Goal: Information Seeking & Learning: Learn about a topic

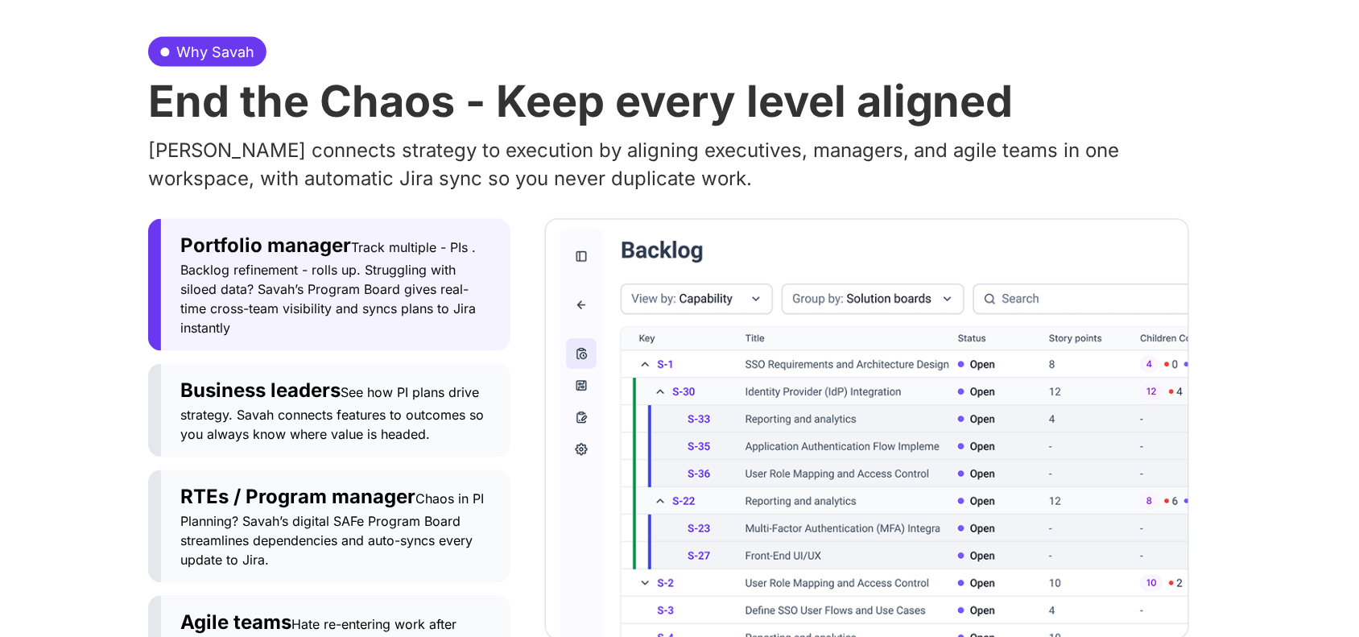
scroll to position [835, 0]
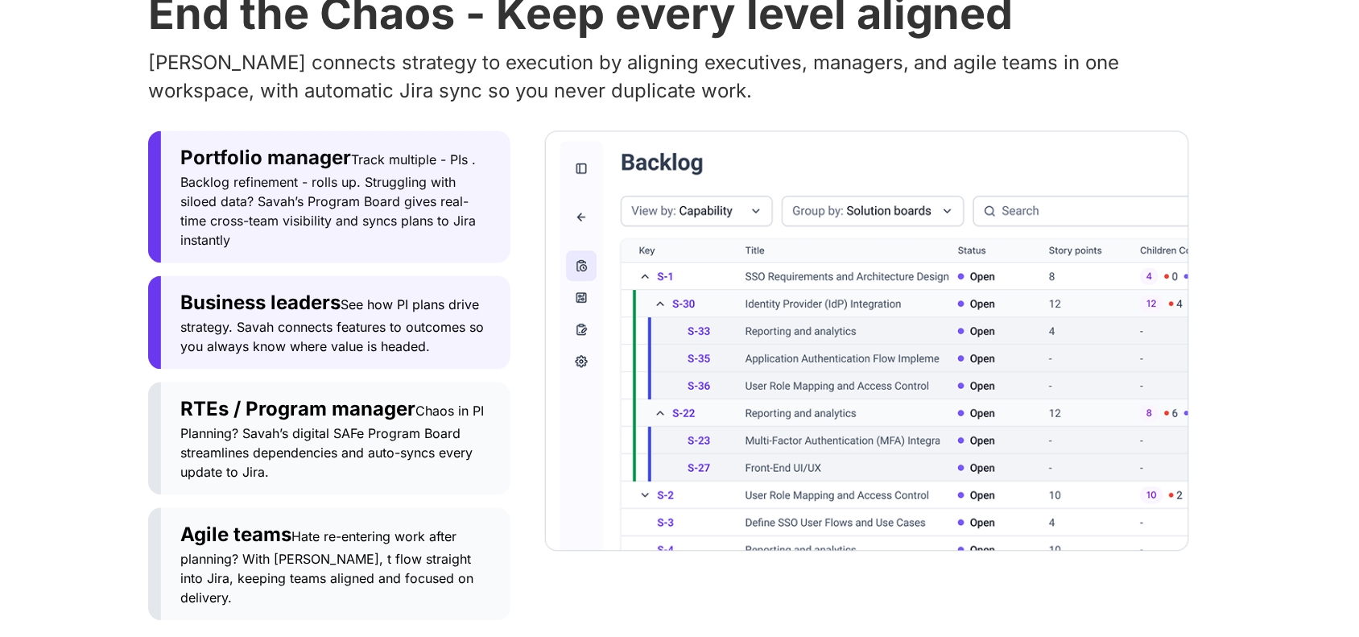
click at [408, 299] on span "See how PI plans drive strategy. Savah connects features to outcomes so you alw…" at bounding box center [331, 326] width 303 height 58
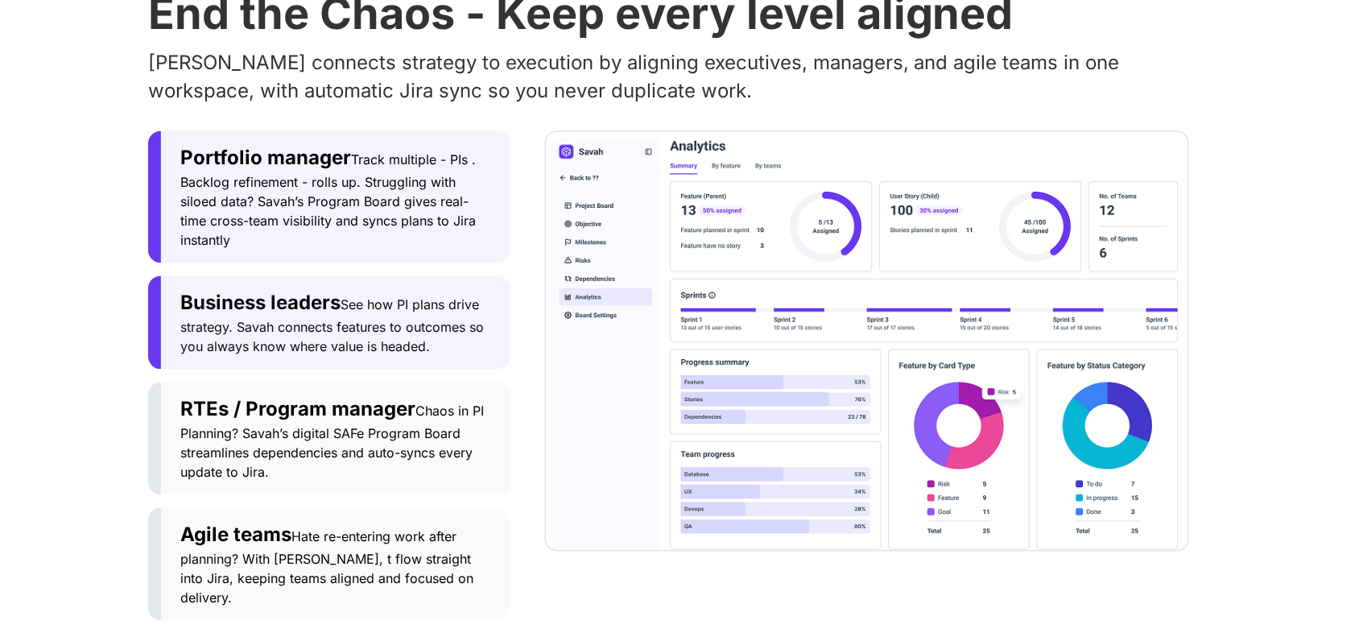
click at [376, 151] on div "Portfolio manager Track multiple - PIs . Backlog refinement - rolls up. Struggl…" at bounding box center [335, 197] width 311 height 106
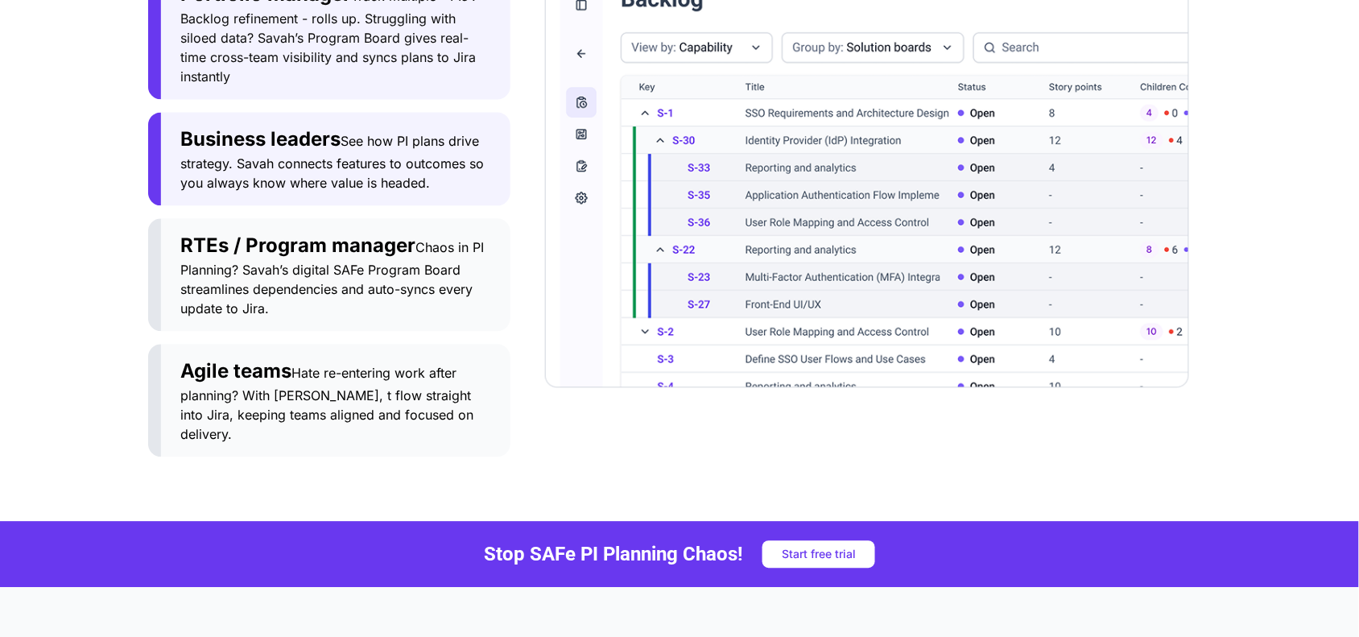
scroll to position [1001, 0]
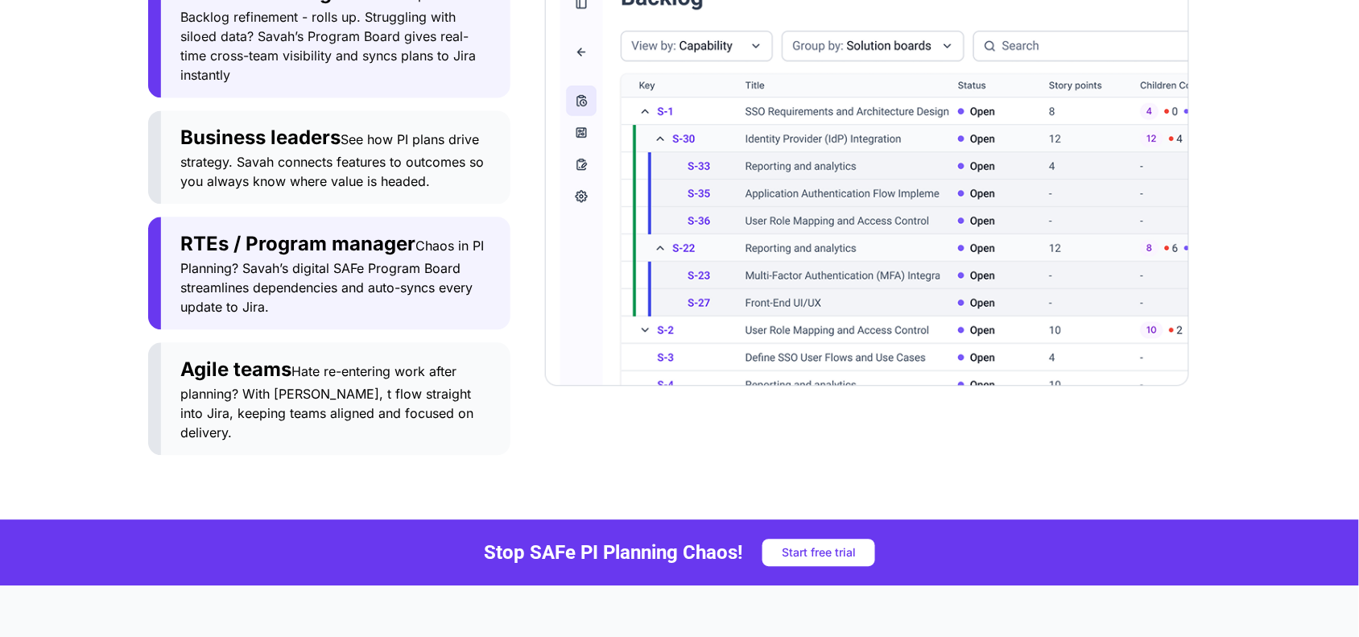
click at [386, 287] on span "Chaos in PI Planning? Savah’s digital SAFe Program Board streamlines dependenci…" at bounding box center [331, 275] width 303 height 77
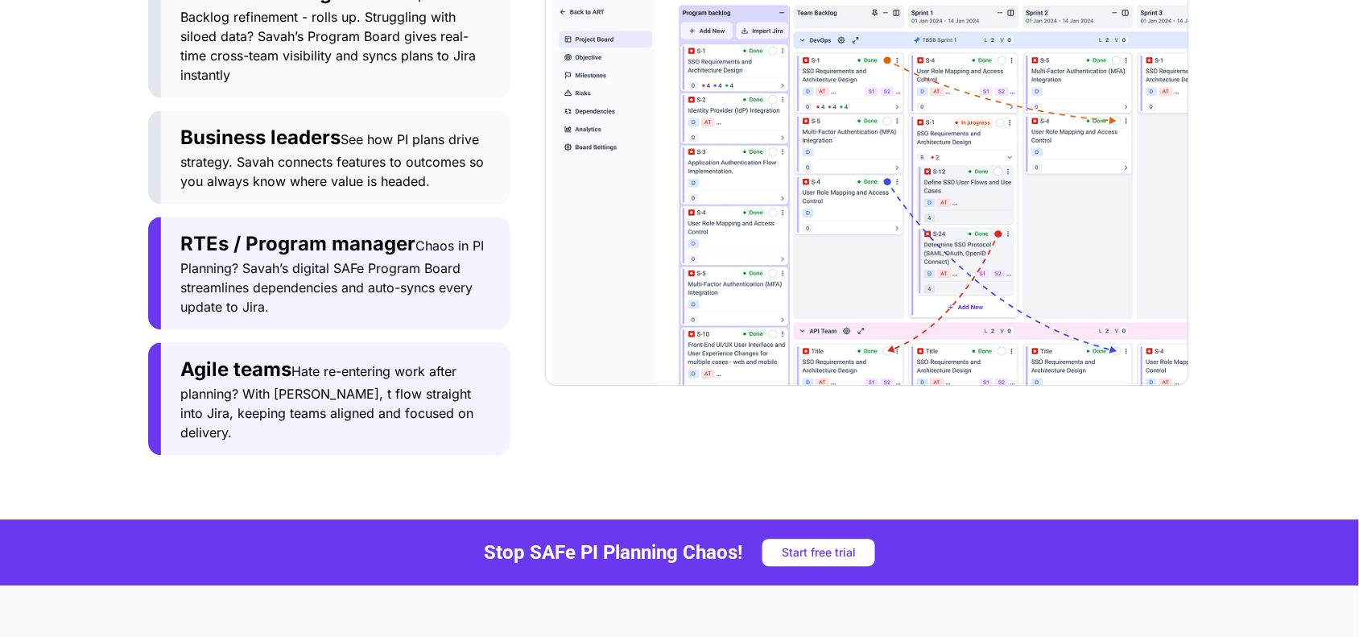
click at [358, 369] on span "Hate re-entering work after planning? With [PERSON_NAME], t flow straight into …" at bounding box center [326, 401] width 293 height 77
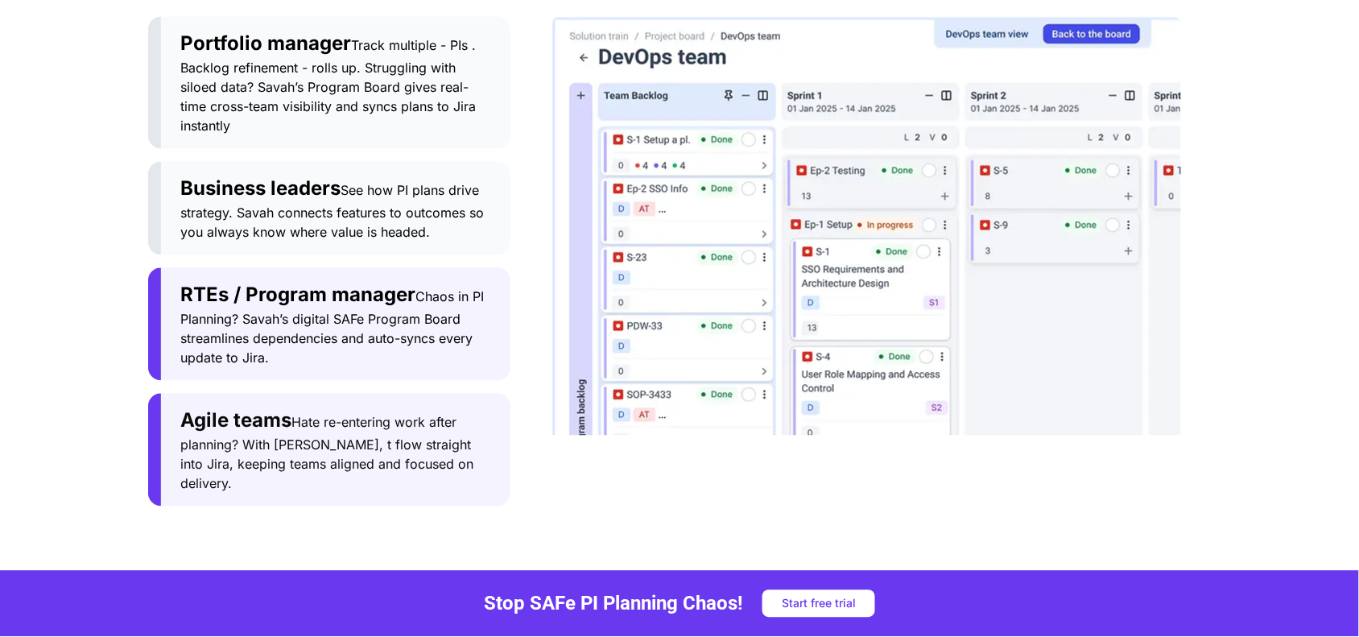
scroll to position [946, 0]
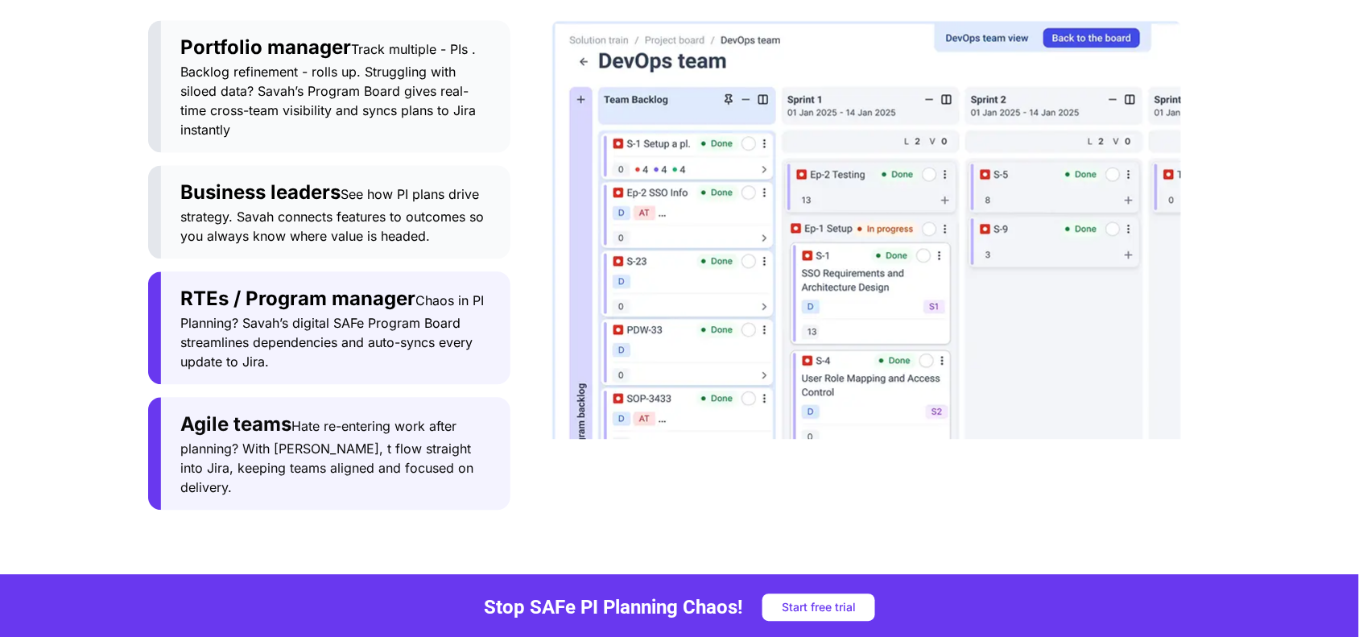
click at [332, 235] on span "See how PI plans drive strategy. Savah connects features to outcomes so you alw…" at bounding box center [331, 215] width 303 height 58
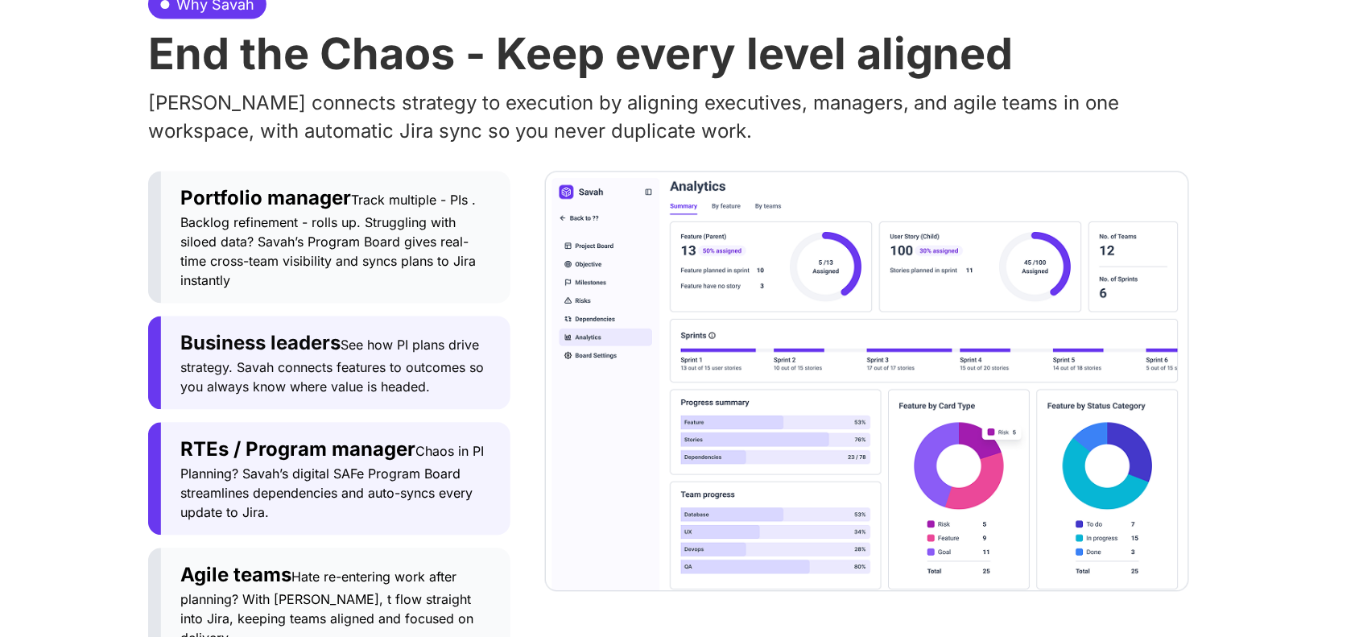
scroll to position [762, 0]
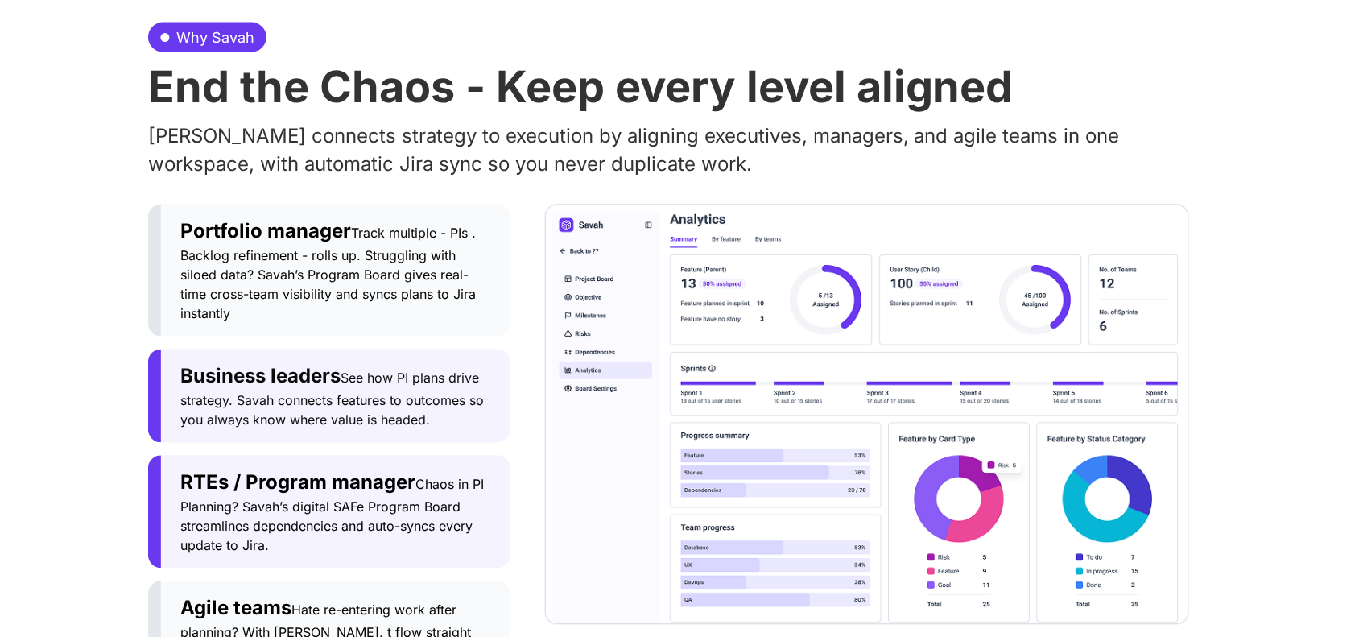
click at [332, 235] on span "Portfolio manager" at bounding box center [265, 231] width 171 height 23
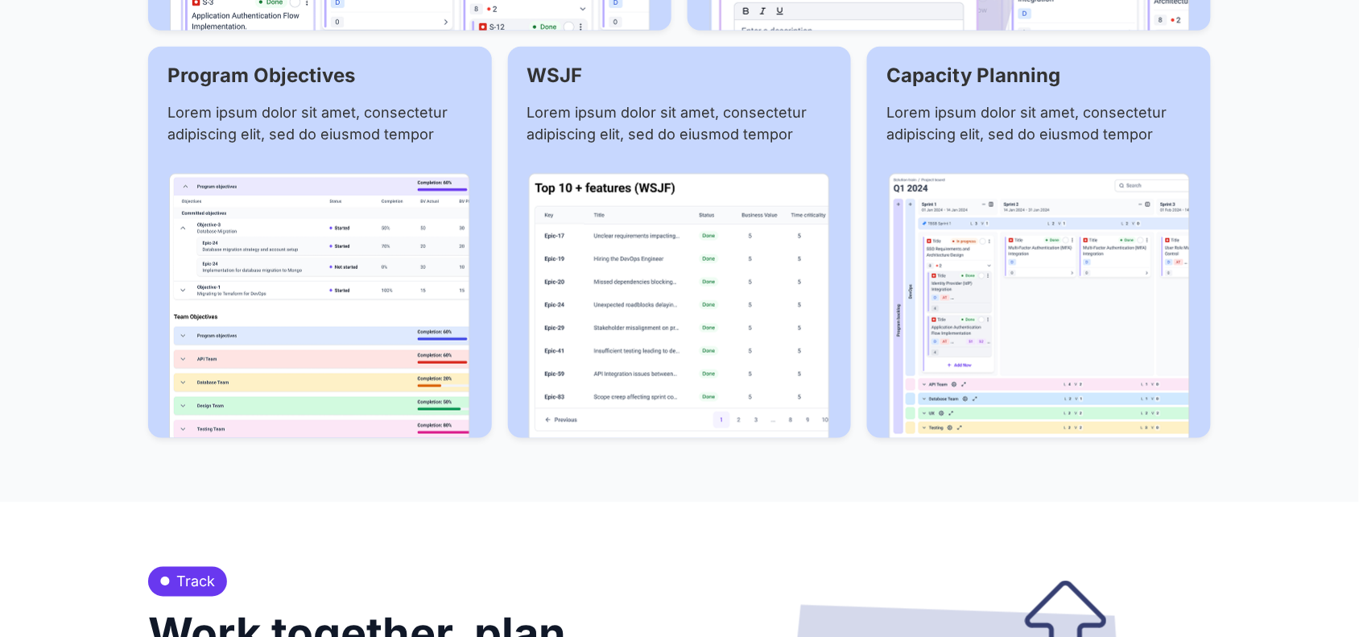
scroll to position [2329, 0]
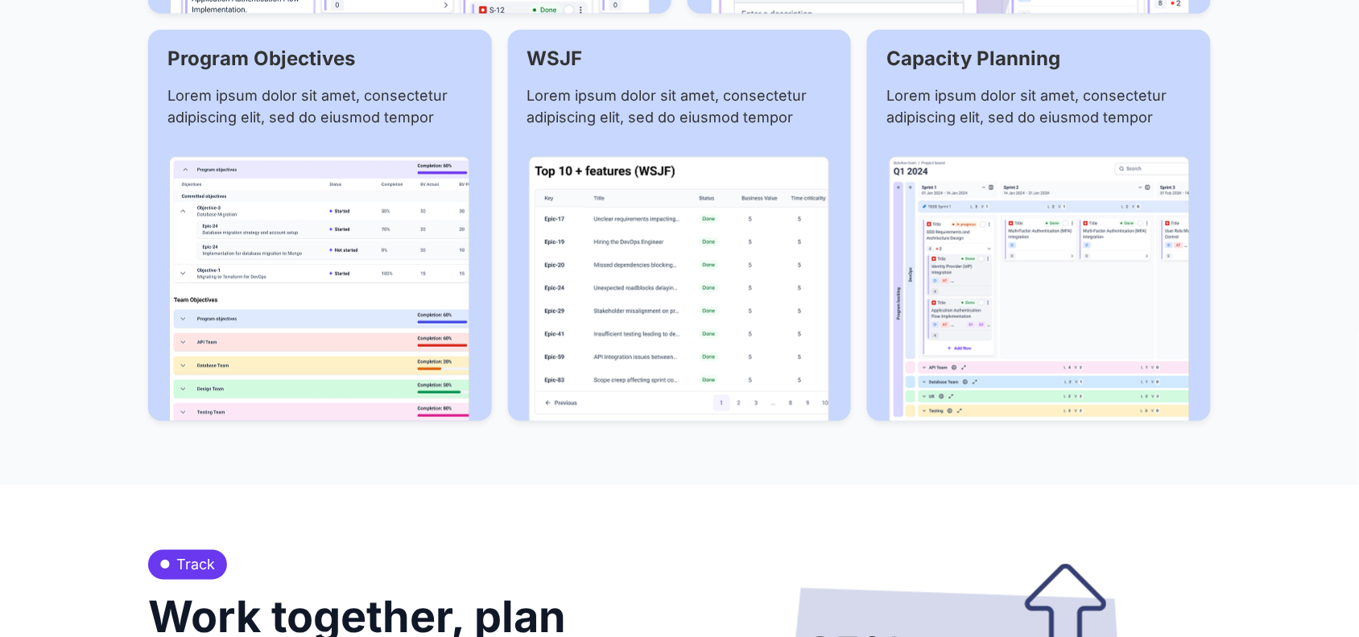
click at [762, 278] on img at bounding box center [679, 288] width 302 height 265
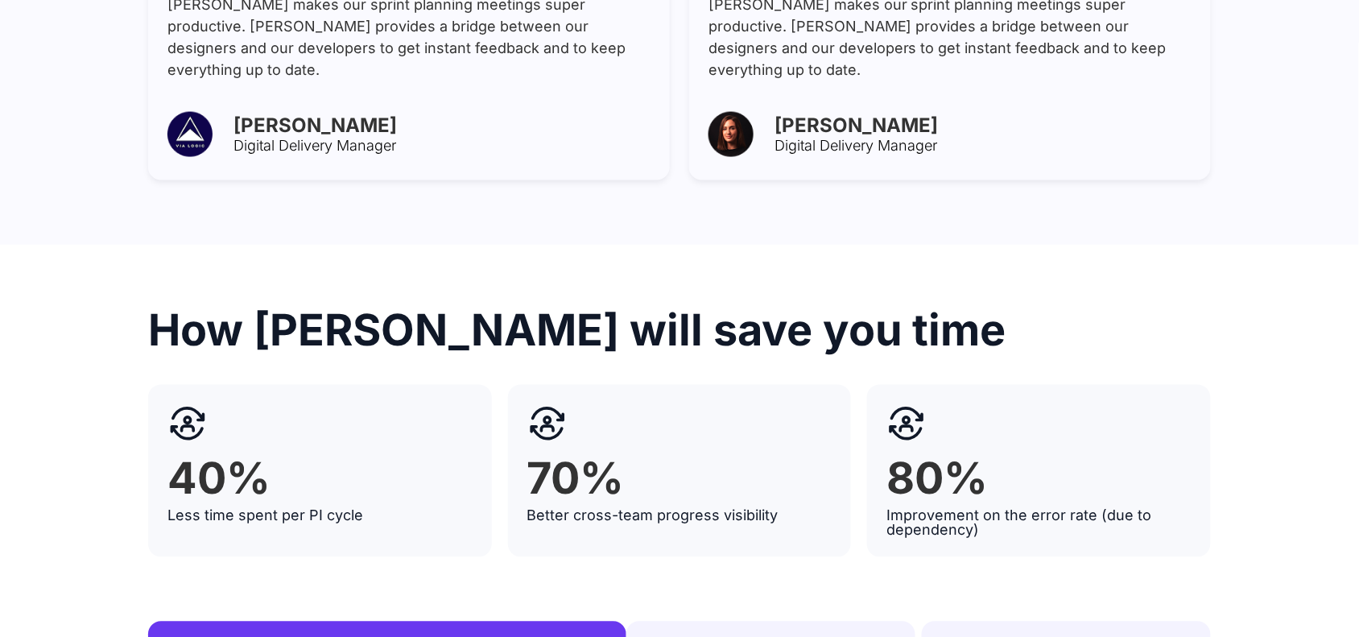
scroll to position [5969, 0]
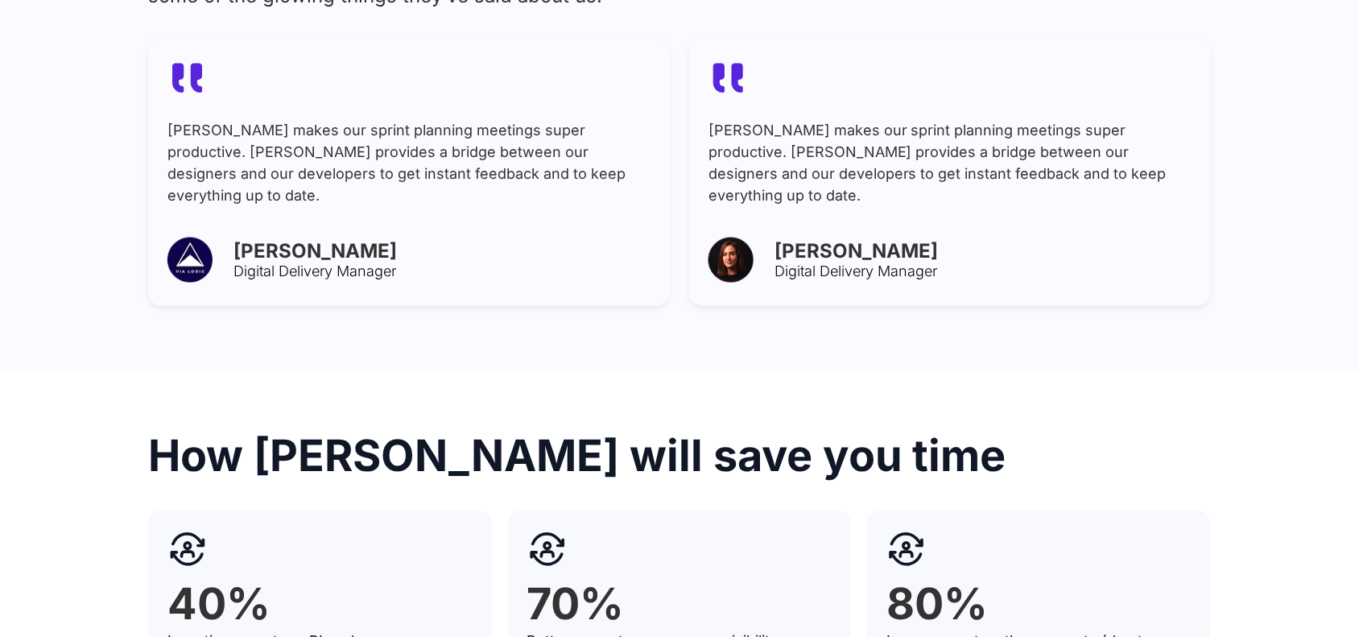
click at [734, 237] on img at bounding box center [730, 259] width 45 height 45
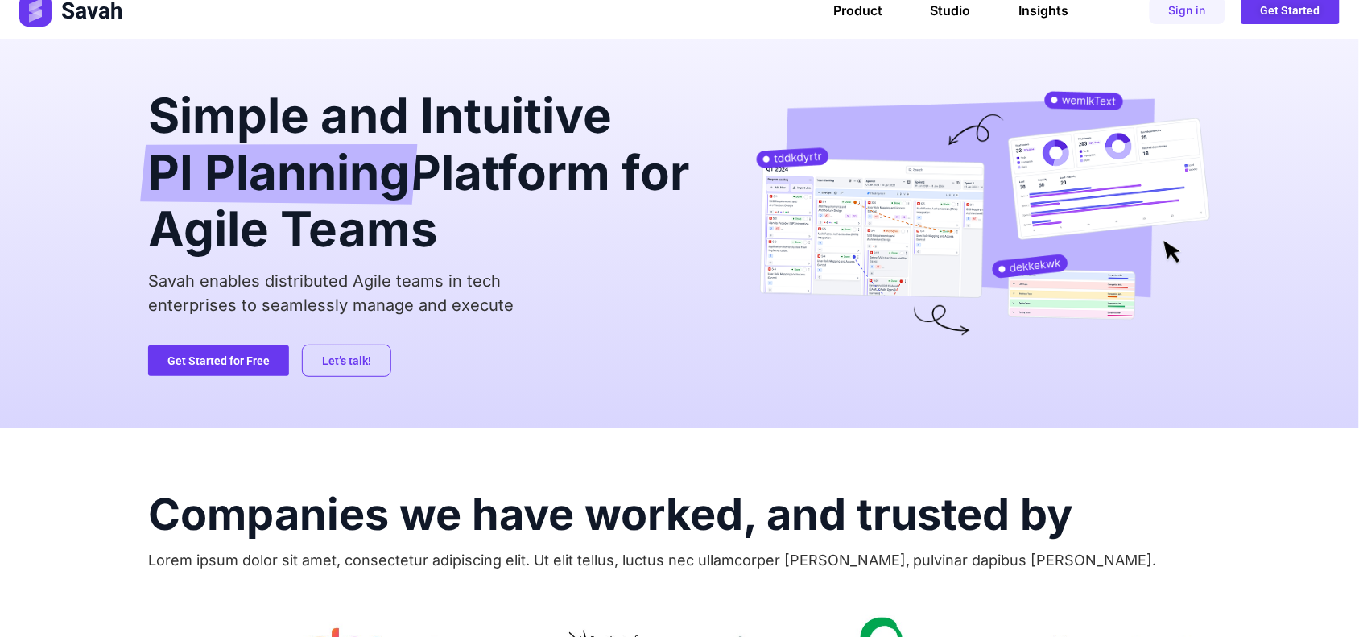
scroll to position [0, 0]
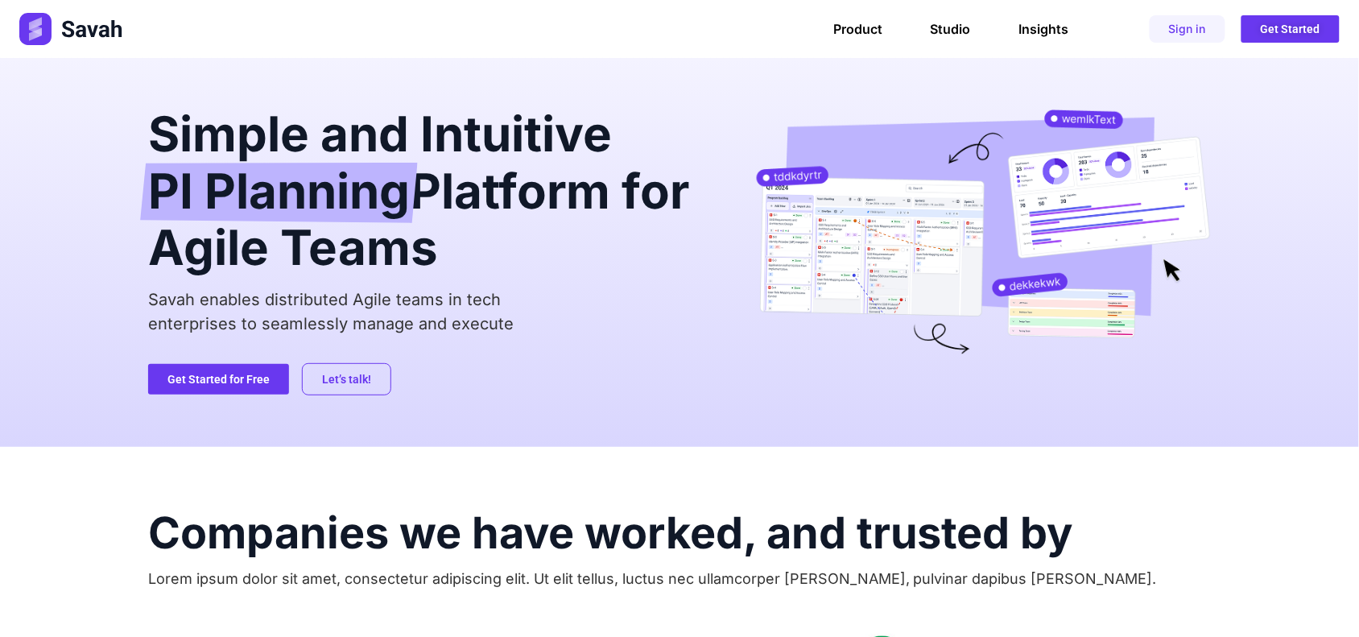
click at [355, 216] on span "PI Planning" at bounding box center [279, 193] width 262 height 60
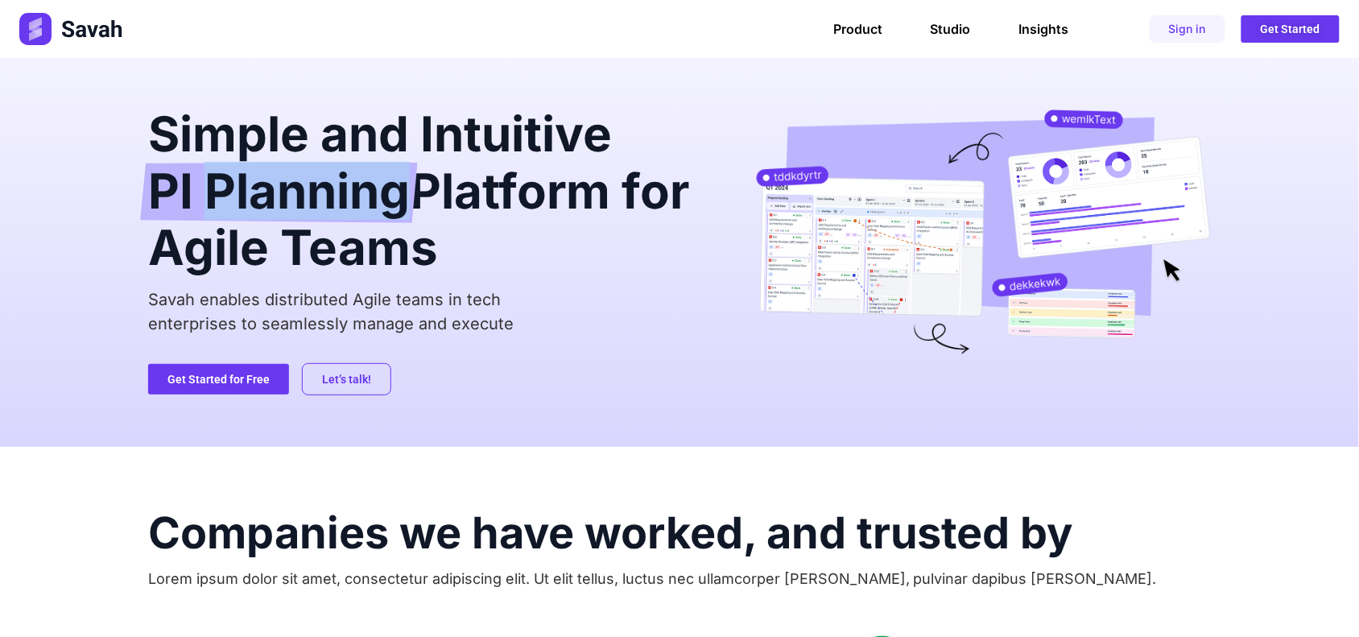
click at [355, 216] on span "PI Planning" at bounding box center [279, 193] width 262 height 60
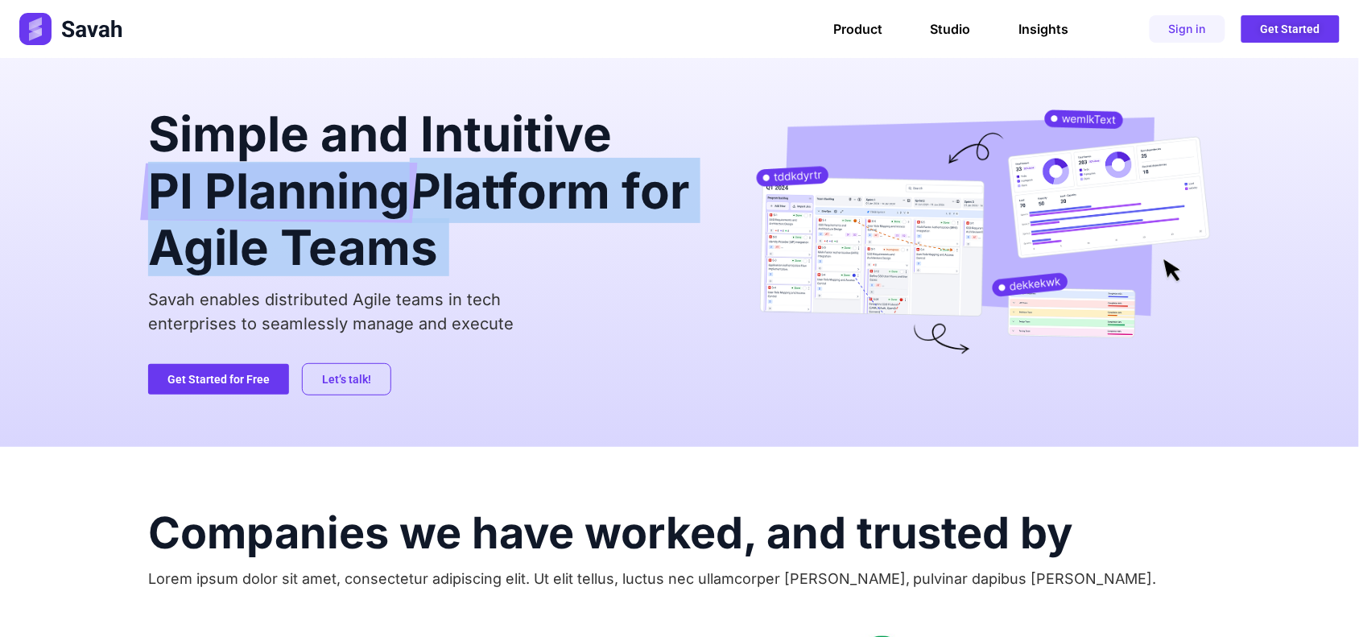
click at [355, 216] on span "PI Planning" at bounding box center [279, 193] width 262 height 60
click at [497, 193] on h2 "Simple and Intuitive PI Planning Platform for Agile Teams" at bounding box center [426, 190] width 556 height 162
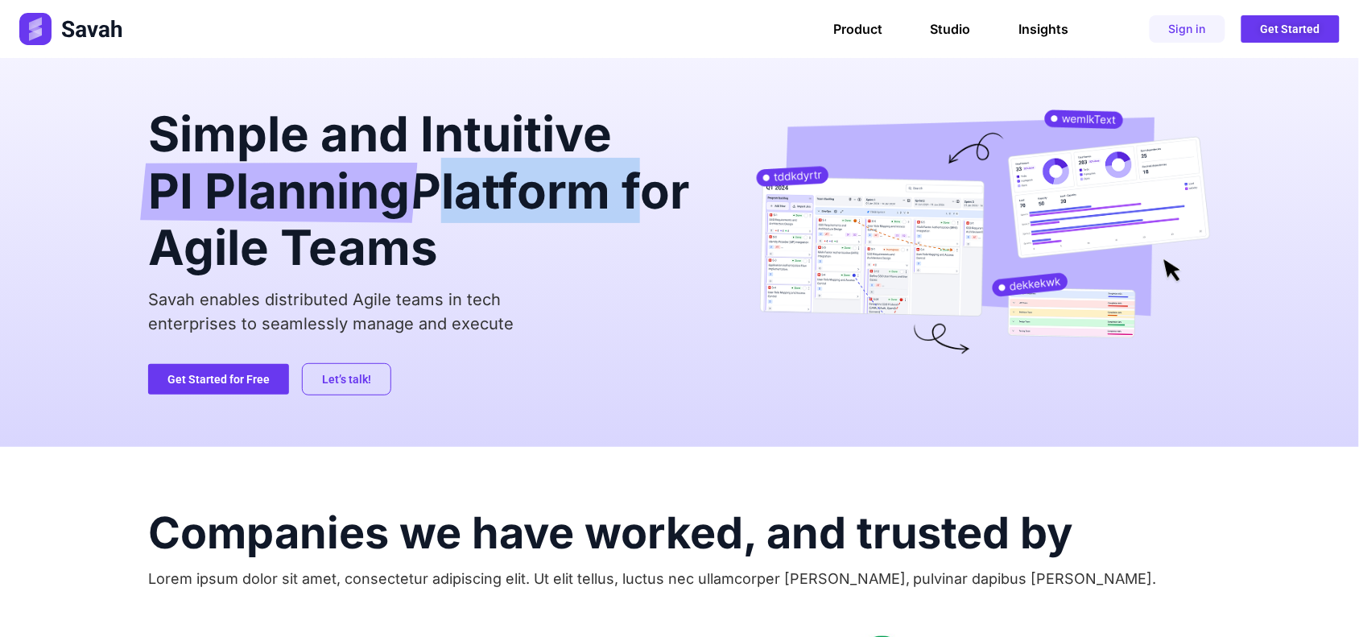
click at [497, 193] on h2 "Simple and Intuitive PI Planning Platform for Agile Teams" at bounding box center [426, 190] width 556 height 162
click at [942, 34] on link "Studio" at bounding box center [951, 29] width 40 height 16
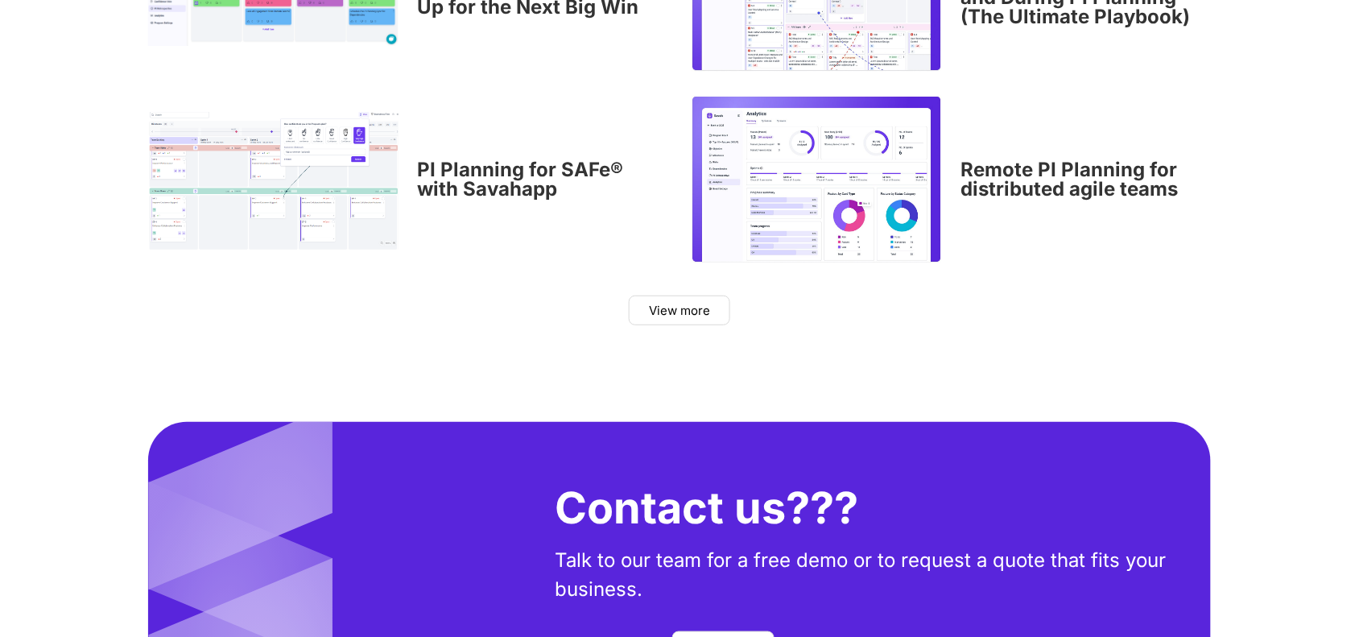
scroll to position [5487, 0]
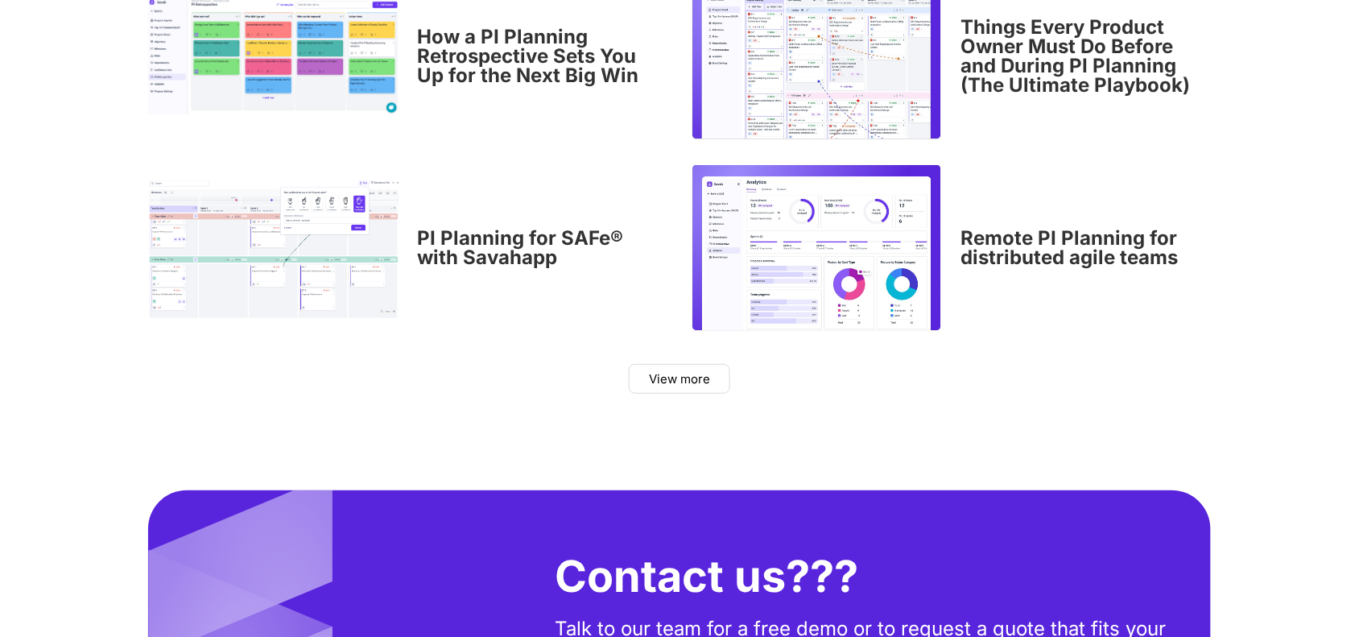
click at [831, 468] on div "Latest blog Lorem ipsum dolor sit amet, consectetur adipiscing elit, sed do eiu…" at bounding box center [679, 113] width 1063 height 753
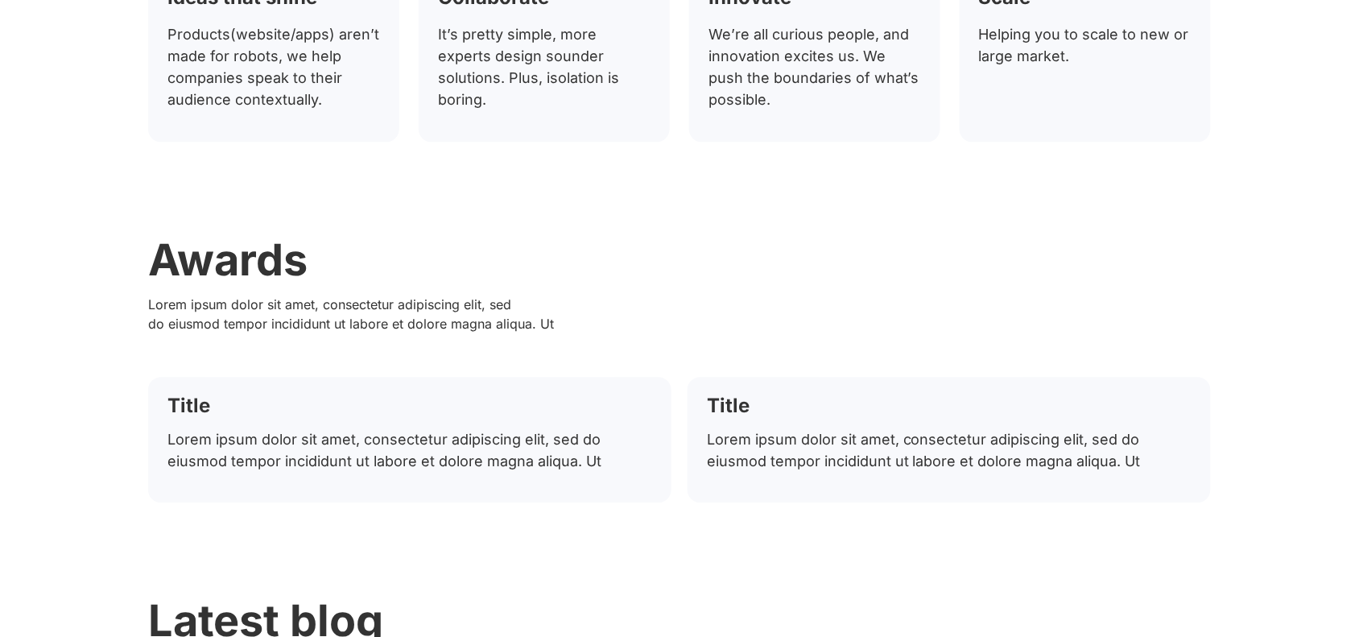
scroll to position [4598, 0]
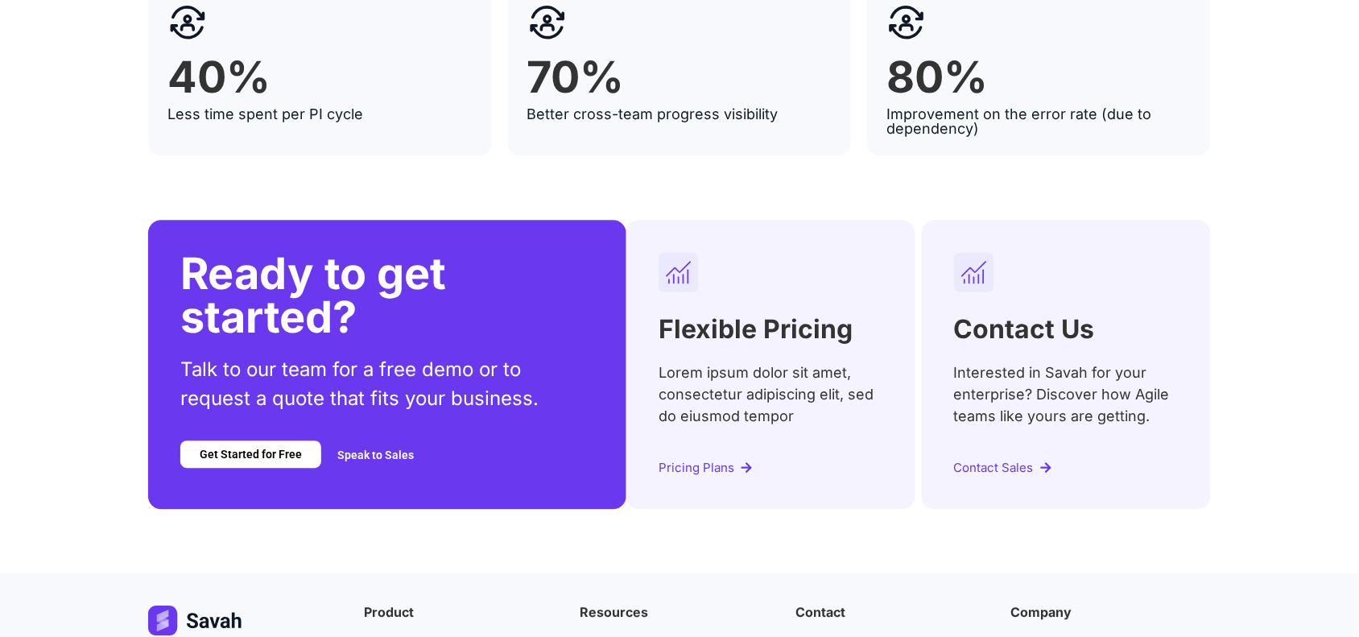
scroll to position [6424, 0]
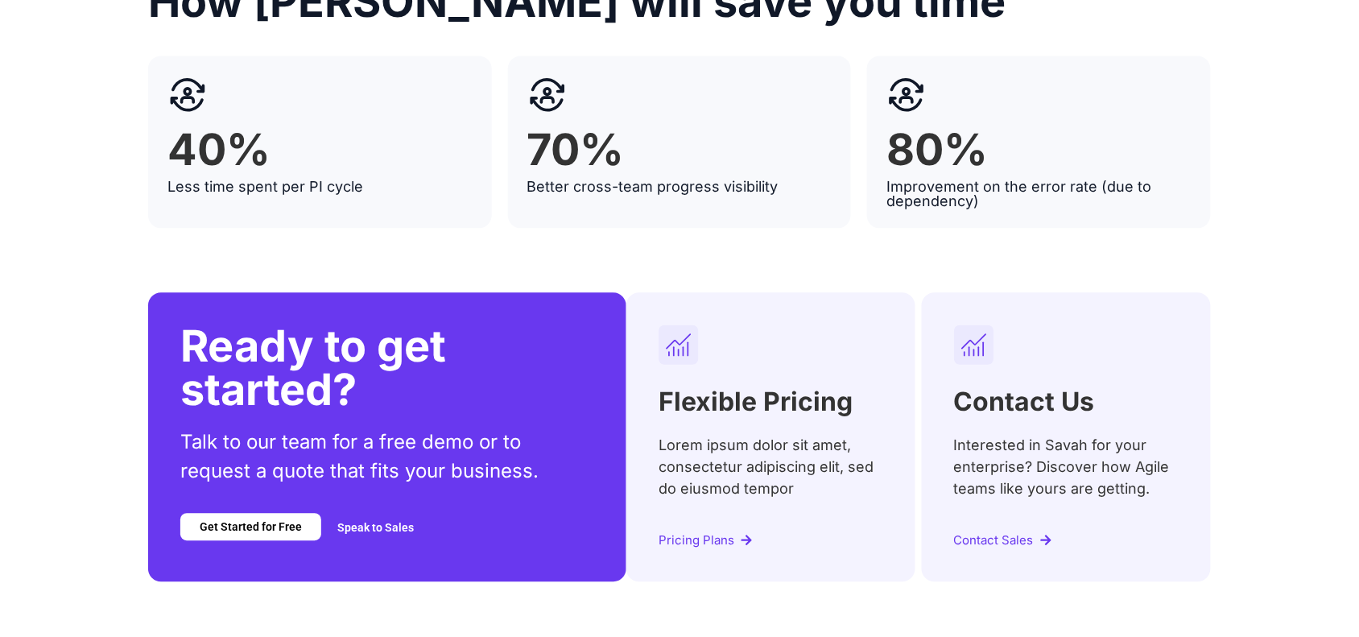
click at [703, 534] on span "Pricing Plans" at bounding box center [696, 540] width 76 height 12
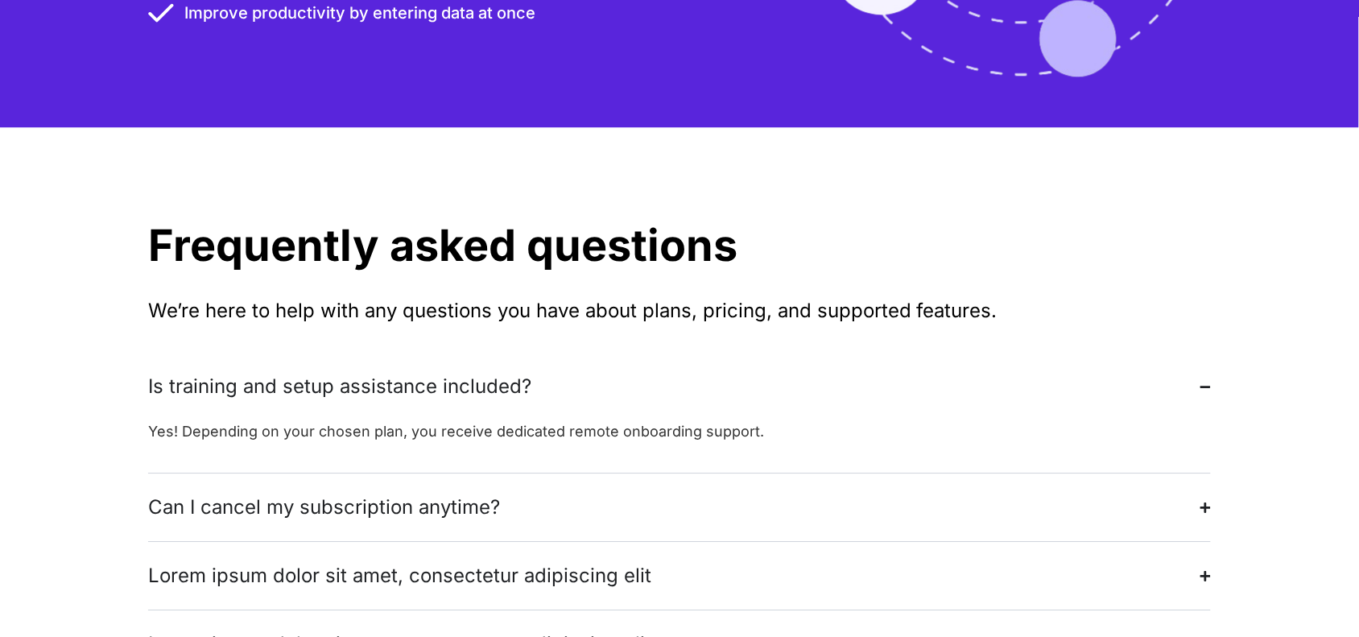
scroll to position [3048, 0]
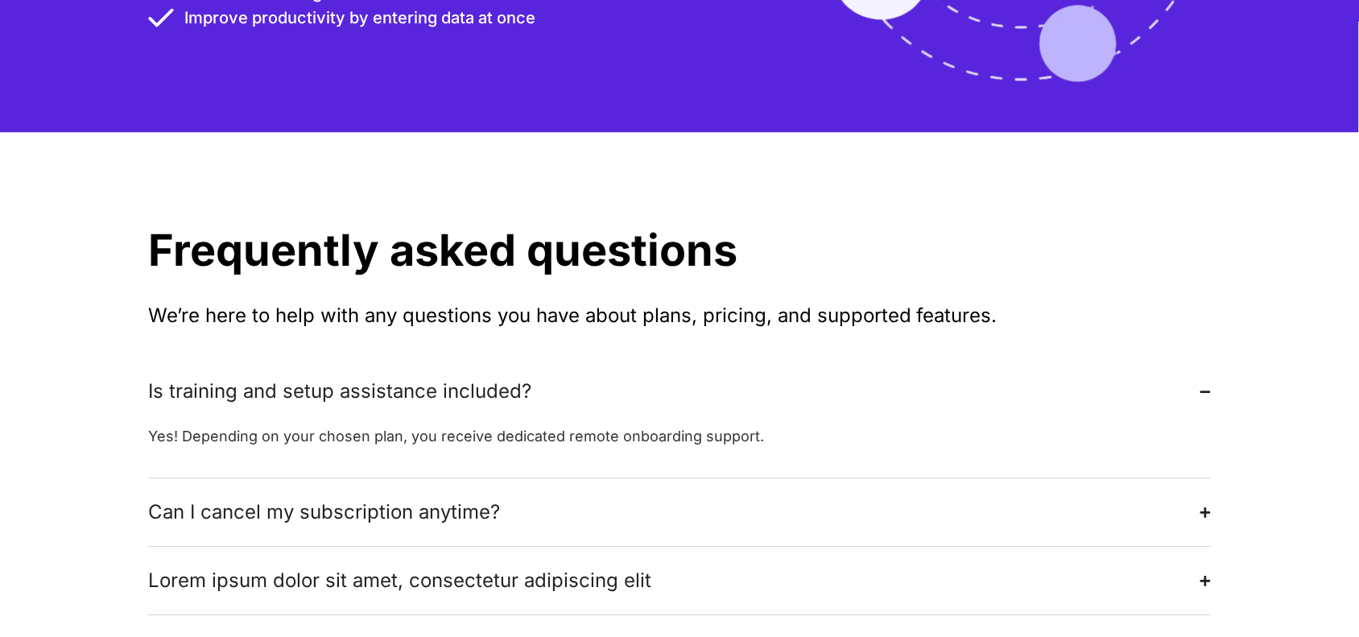
click at [508, 229] on h2 "Frequently asked questions" at bounding box center [679, 250] width 1063 height 43
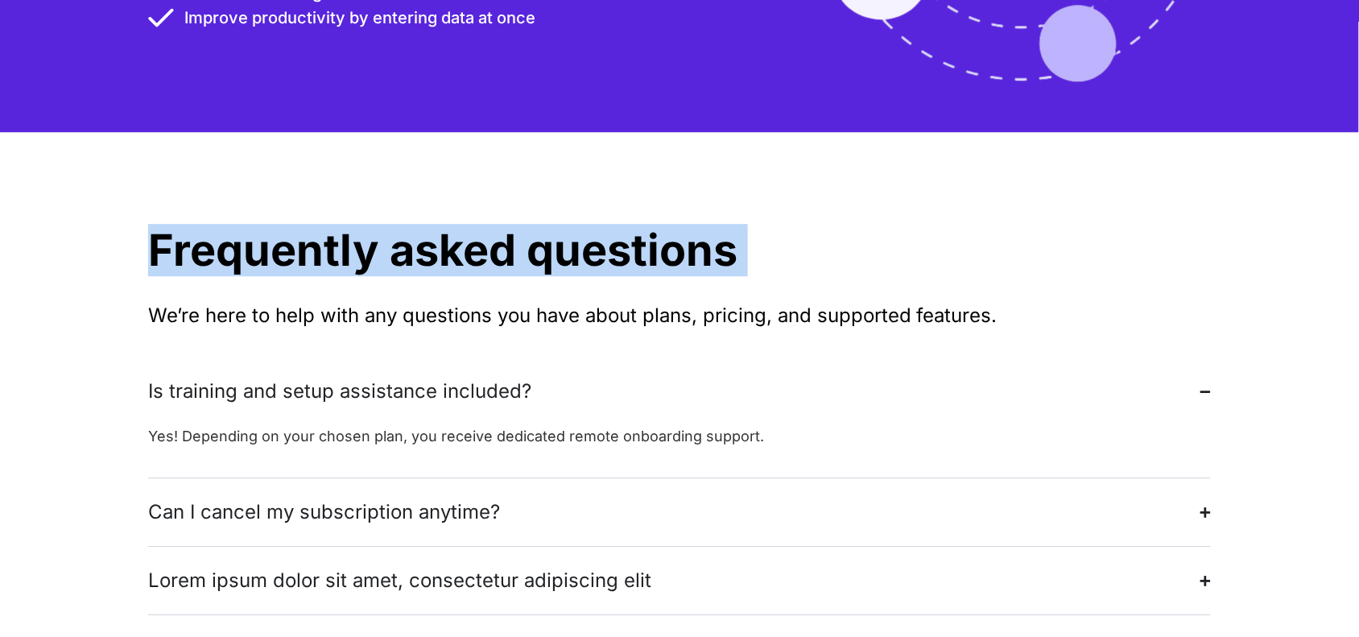
click at [508, 229] on h2 "Frequently asked questions" at bounding box center [679, 250] width 1063 height 43
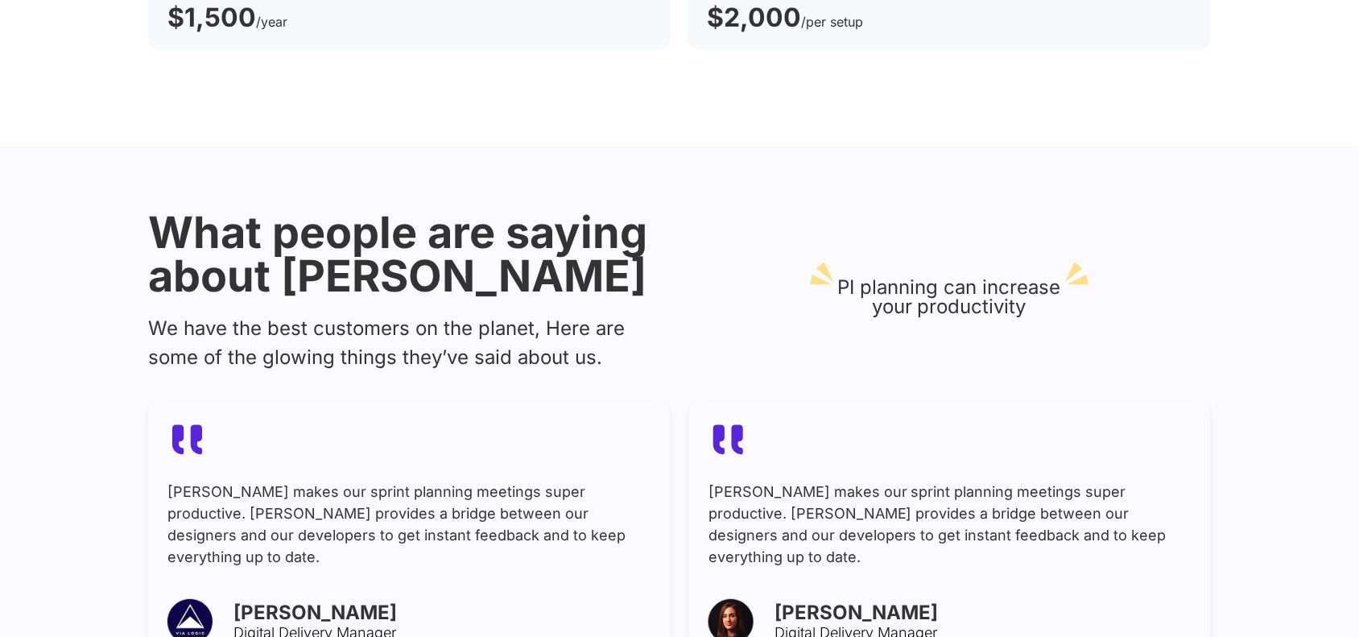
scroll to position [0, 0]
